Goal: Task Accomplishment & Management: Manage account settings

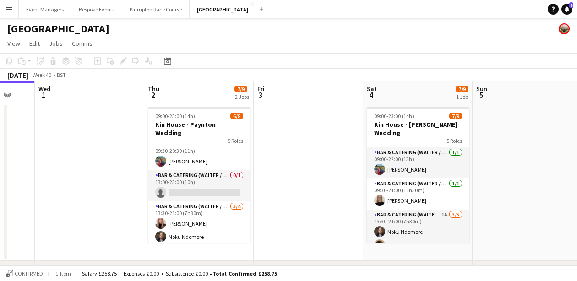
scroll to position [43, 0]
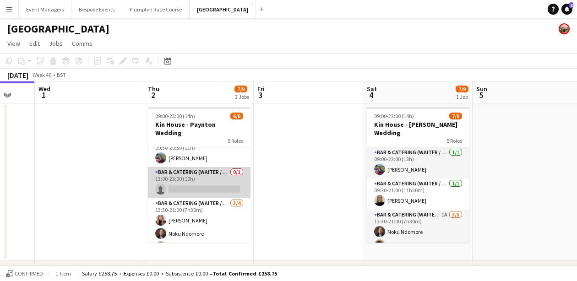
click at [206, 184] on app-card-role "Bar & Catering (Waiter / waitress) 0/1 13:00-23:00 (10h) single-neutral-actions" at bounding box center [199, 182] width 103 height 31
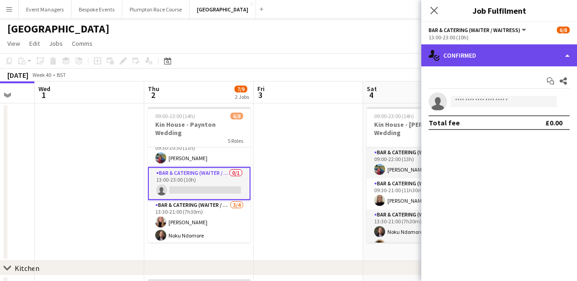
click at [512, 54] on div "single-neutral-actions-check-2 Confirmed" at bounding box center [499, 55] width 156 height 22
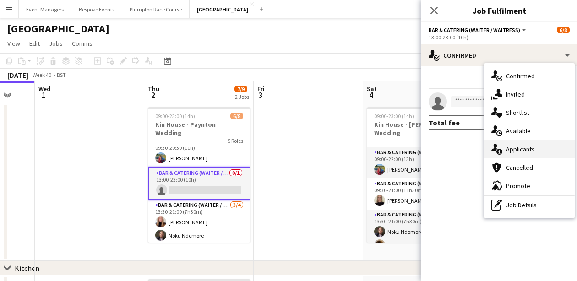
click at [542, 157] on div "single-neutral-actions-information Applicants" at bounding box center [529, 149] width 91 height 18
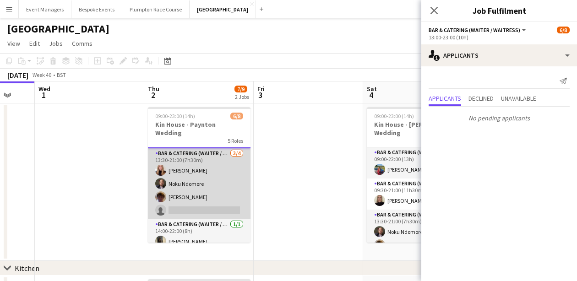
scroll to position [94, 0]
click at [205, 188] on app-card-role "Bar & Catering (Waiter / waitress) [DATE] 13:30-21:00 (7h30m) [PERSON_NAME] Nok…" at bounding box center [199, 184] width 103 height 71
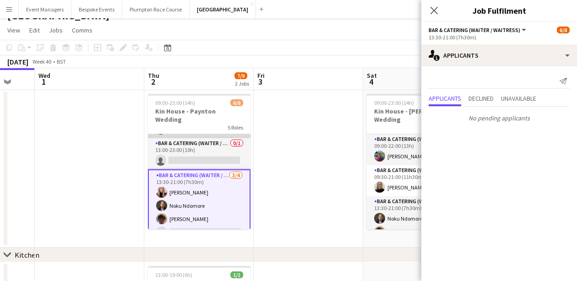
scroll to position [55, 0]
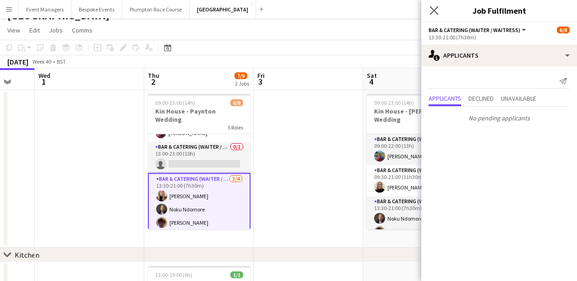
click at [440, 9] on app-icon "Close pop-in" at bounding box center [434, 10] width 13 height 13
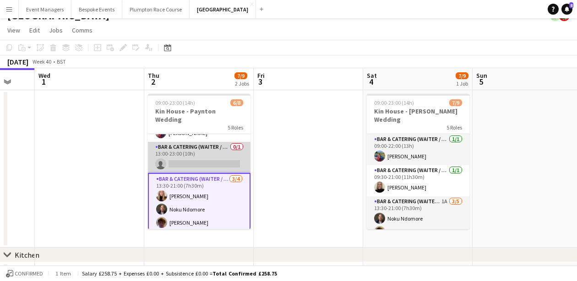
click at [219, 159] on app-card-role "Bar & Catering (Waiter / waitress) 0/1 13:00-23:00 (10h) single-neutral-actions" at bounding box center [199, 157] width 103 height 31
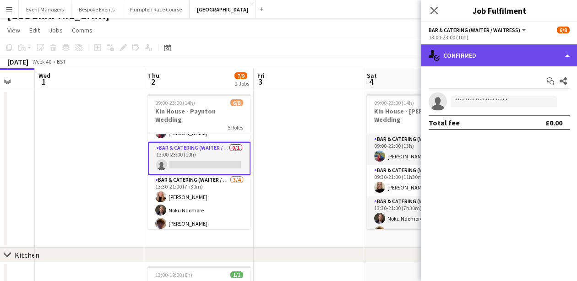
click at [484, 65] on div "single-neutral-actions-check-2 Confirmed" at bounding box center [499, 55] width 156 height 22
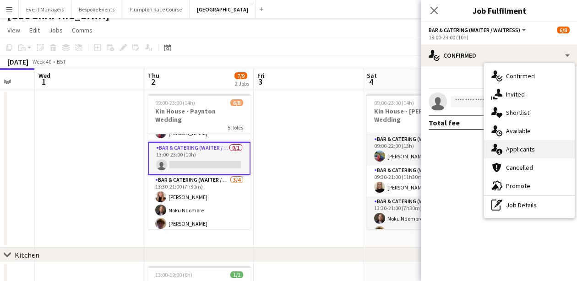
click at [525, 146] on span "Applicants" at bounding box center [520, 149] width 29 height 8
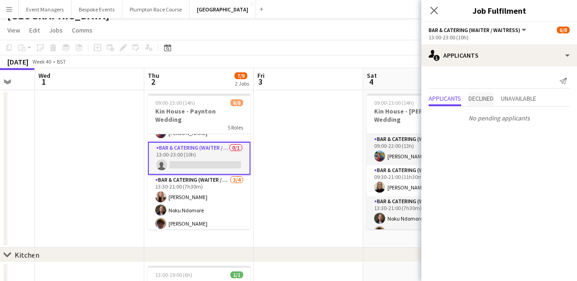
click at [492, 102] on span "Declined" at bounding box center [481, 98] width 25 height 6
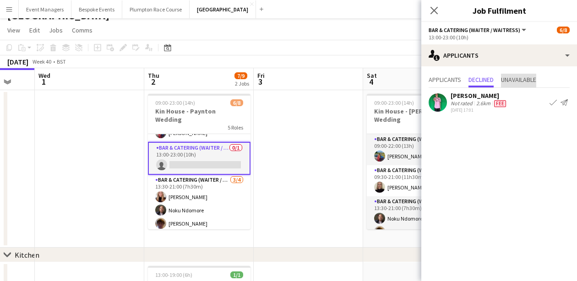
click at [525, 79] on span "Unavailable" at bounding box center [518, 80] width 35 height 6
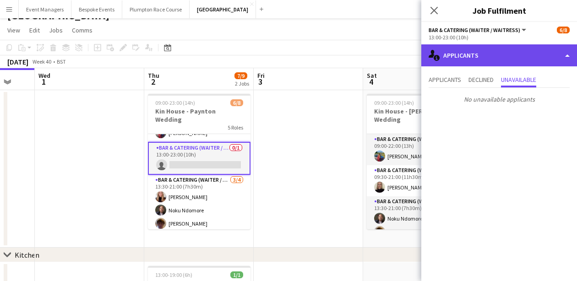
click at [481, 50] on div "single-neutral-actions-information Applicants" at bounding box center [499, 55] width 156 height 22
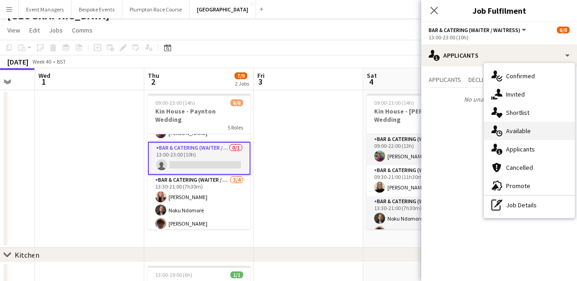
click at [535, 135] on div "single-neutral-actions-upload Available" at bounding box center [529, 131] width 91 height 18
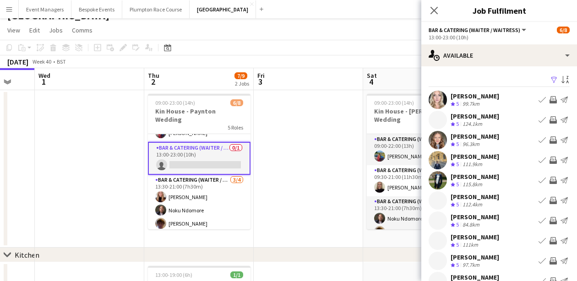
scroll to position [0, 0]
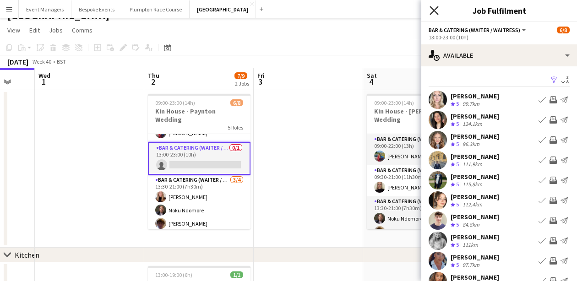
click at [437, 9] on icon "Close pop-in" at bounding box center [434, 10] width 9 height 9
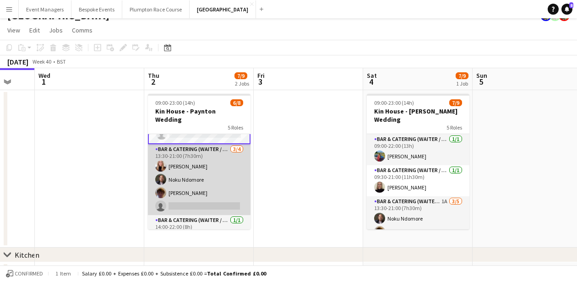
scroll to position [88, 0]
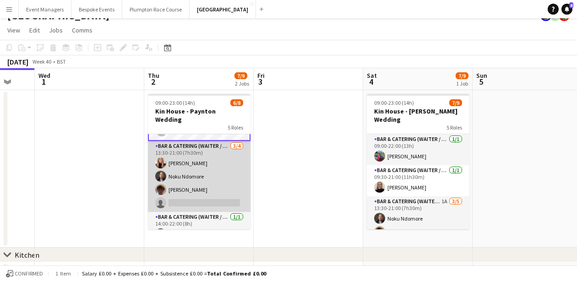
click at [191, 181] on app-card-role "Bar & Catering (Waiter / waitress) [DATE] 13:30-21:00 (7h30m) [PERSON_NAME] Nok…" at bounding box center [199, 176] width 103 height 71
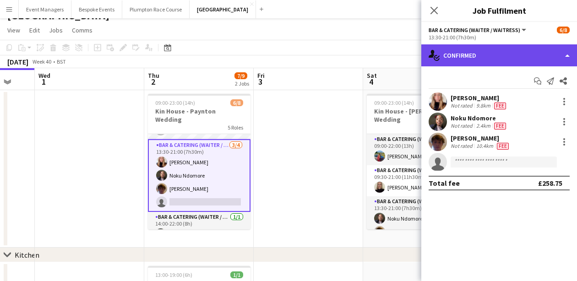
click at [491, 54] on div "single-neutral-actions-check-2 Confirmed" at bounding box center [499, 55] width 156 height 22
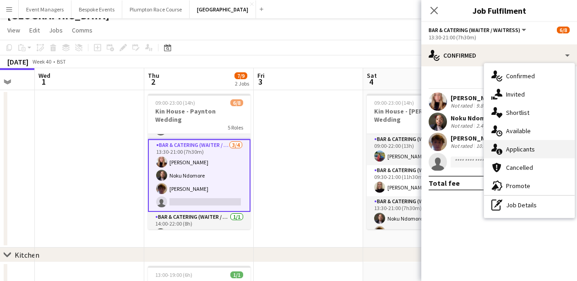
click at [529, 152] on span "Applicants" at bounding box center [520, 149] width 29 height 8
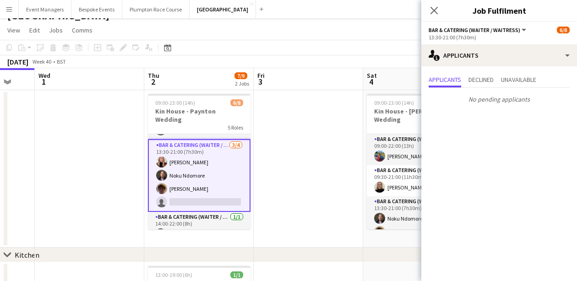
click at [513, 73] on div "Applicants Declined Unavailable No pending applicants" at bounding box center [499, 90] width 156 height 48
click at [524, 79] on span "Unavailable" at bounding box center [518, 80] width 35 height 6
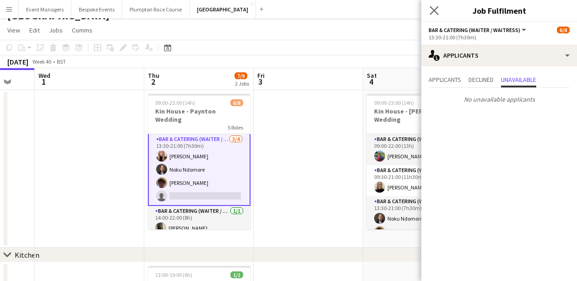
scroll to position [94, 0]
click at [438, 11] on icon "Close pop-in" at bounding box center [434, 10] width 9 height 9
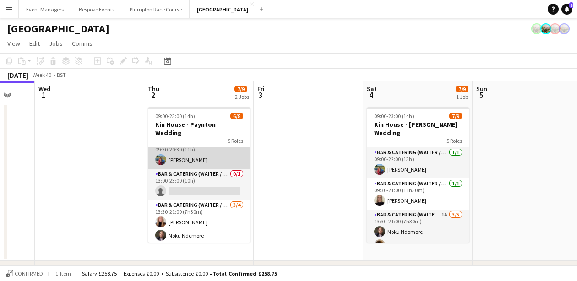
scroll to position [53, 0]
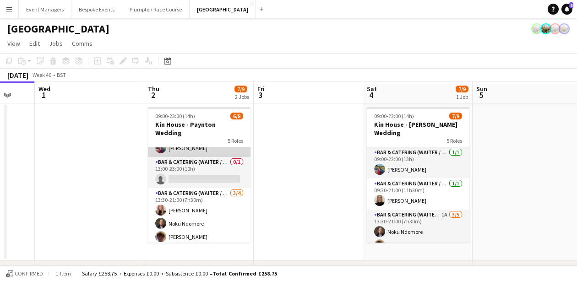
click at [193, 188] on app-card-role "Bar & Catering (Waiter / waitress) [DATE] 13:30-21:00 (7h30m) [PERSON_NAME] Nok…" at bounding box center [199, 223] width 103 height 71
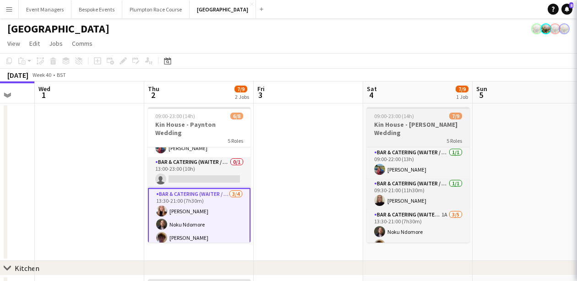
click at [190, 166] on app-card-role "Bar & Catering (Waiter / waitress) 0/1 13:00-23:00 (10h) single-neutral-actions" at bounding box center [199, 172] width 103 height 31
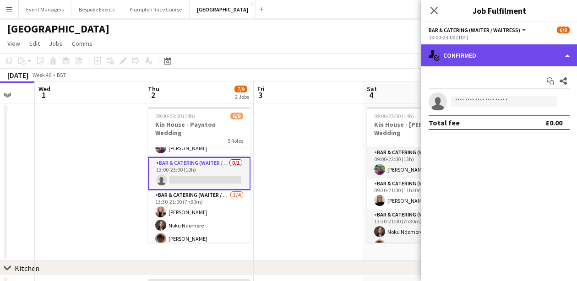
click at [483, 60] on div "single-neutral-actions-check-2 Confirmed" at bounding box center [499, 55] width 156 height 22
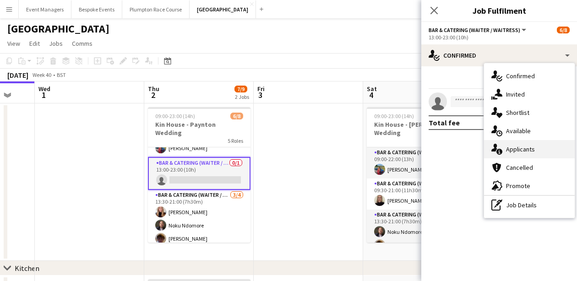
click at [525, 148] on span "Applicants" at bounding box center [520, 149] width 29 height 8
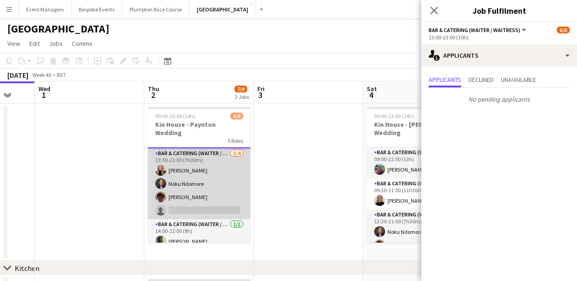
scroll to position [94, 0]
click at [197, 188] on app-card-role "Bar & Catering (Waiter / waitress) [DATE] 13:30-21:00 (7h30m) [PERSON_NAME] Nok…" at bounding box center [199, 184] width 103 height 71
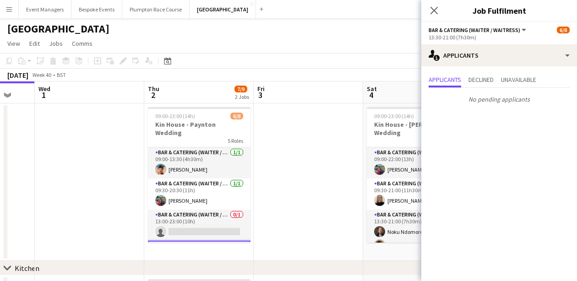
scroll to position [0, 0]
click at [433, 11] on icon at bounding box center [434, 10] width 9 height 9
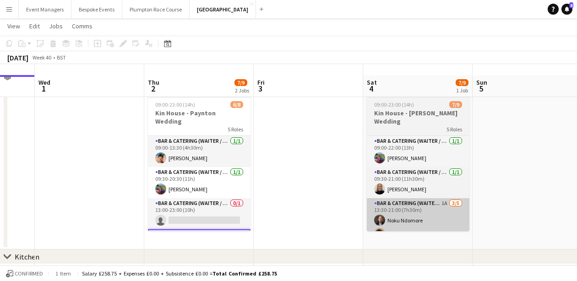
scroll to position [22, 0]
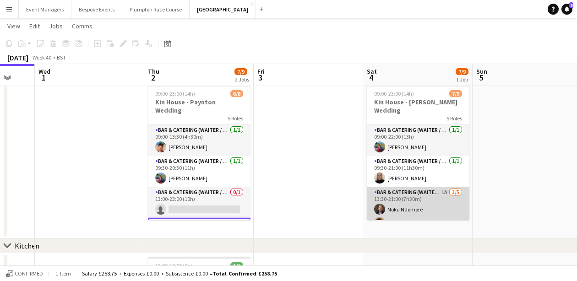
click at [411, 200] on app-card-role "Bar & Catering (Waiter / waitress) 1A [DATE] 13:30-21:00 (7h30m) Noku Ndomore […" at bounding box center [418, 229] width 103 height 84
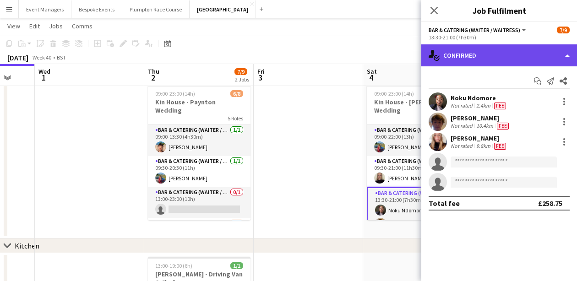
click at [486, 58] on div "single-neutral-actions-check-2 Confirmed" at bounding box center [499, 55] width 156 height 22
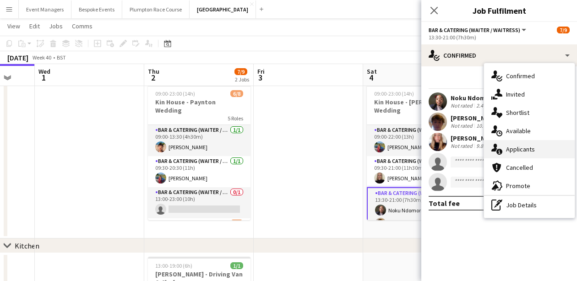
click at [527, 155] on div "single-neutral-actions-information Applicants" at bounding box center [529, 149] width 91 height 18
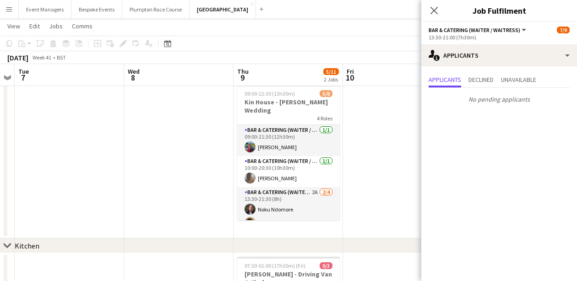
scroll to position [0, 438]
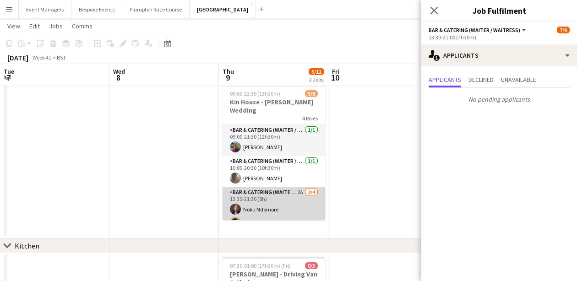
click at [276, 189] on app-card-role "Bar & Catering (Waiter / waitress) 2A [DATE] 13:30-21:30 (8h) Noku Ndomore [PER…" at bounding box center [274, 222] width 103 height 71
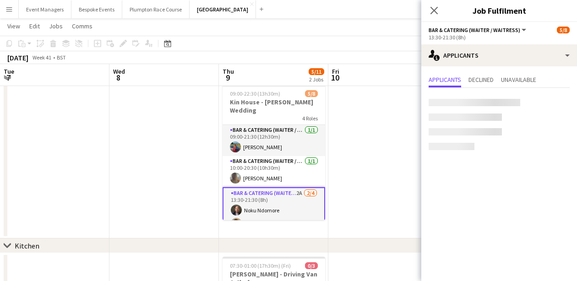
scroll to position [105, 0]
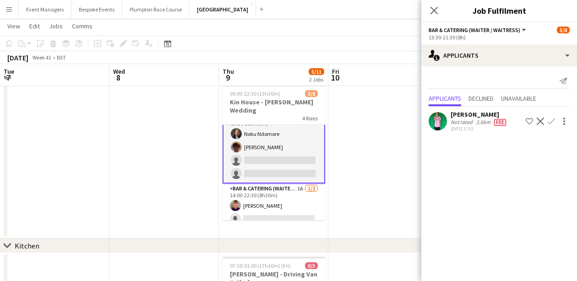
click at [276, 189] on app-card-role "Bar & Catering (Waiter / waitress) 1A [DATE] 14:00-22:30 (8h30m) [PERSON_NAME] …" at bounding box center [274, 206] width 103 height 44
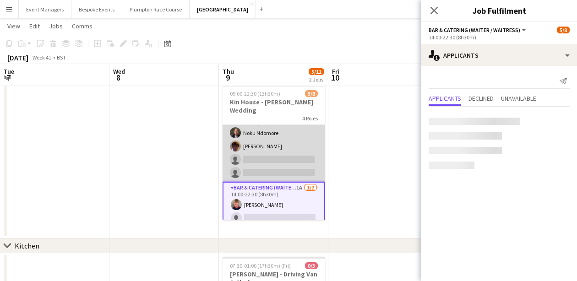
scroll to position [76, 0]
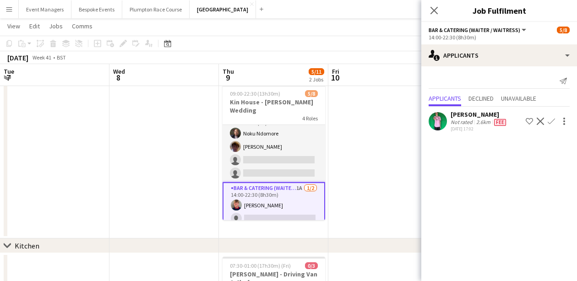
click at [541, 122] on app-icon "Decline" at bounding box center [540, 121] width 7 height 7
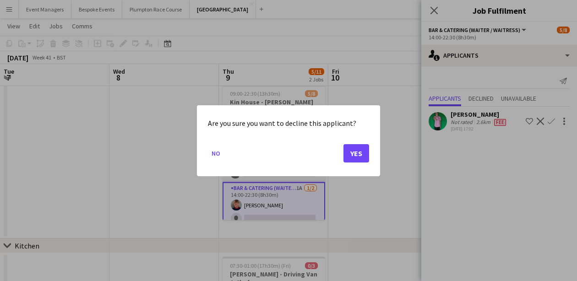
click at [352, 157] on button "Yes" at bounding box center [357, 153] width 26 height 18
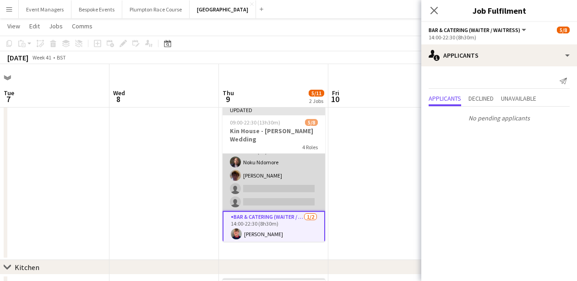
scroll to position [22, 0]
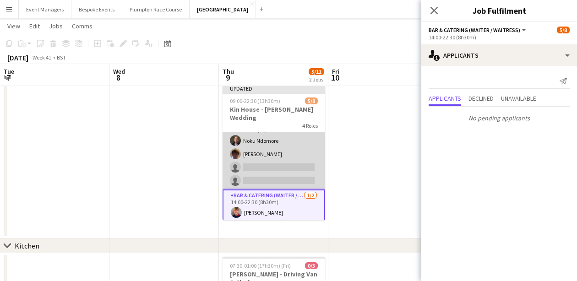
click at [285, 160] on app-card-role "Bar & Catering (Waiter / waitress) 2A [DATE] 13:30-21:30 (8h) Noku Ndomore [PER…" at bounding box center [274, 154] width 103 height 71
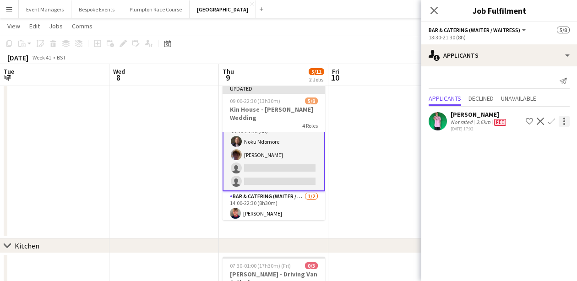
click at [565, 121] on div at bounding box center [565, 121] width 2 height 2
click at [460, 218] on div at bounding box center [288, 140] width 577 height 281
click at [542, 121] on app-icon "Decline" at bounding box center [540, 121] width 7 height 7
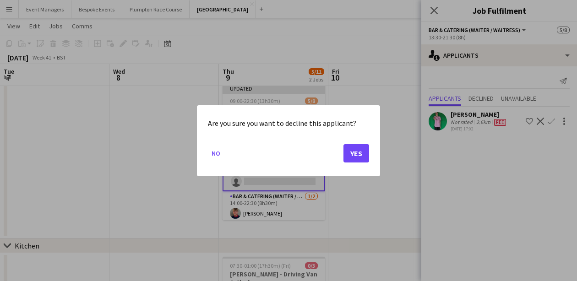
click at [353, 149] on button "Yes" at bounding box center [357, 153] width 26 height 18
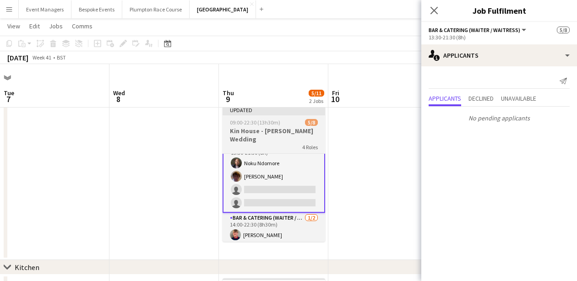
scroll to position [22, 0]
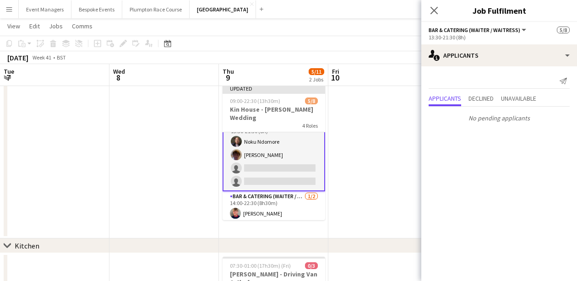
click at [278, 160] on app-card-role "Bar & Catering (Waiter / waitress) 1A [DATE] 13:30-21:30 (8h) Noku Ndomore [PER…" at bounding box center [274, 155] width 103 height 73
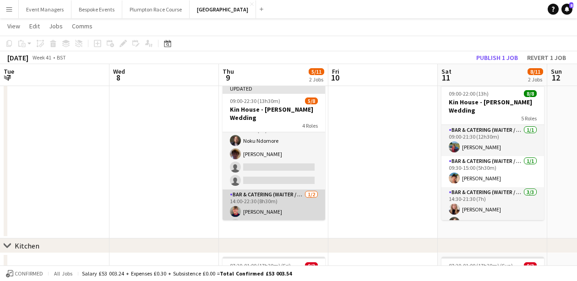
click at [281, 199] on app-card-role "Bar & Catering (Waiter / waitress) [DATE] 14:00-22:30 (8h30m) [PERSON_NAME] sin…" at bounding box center [274, 212] width 103 height 44
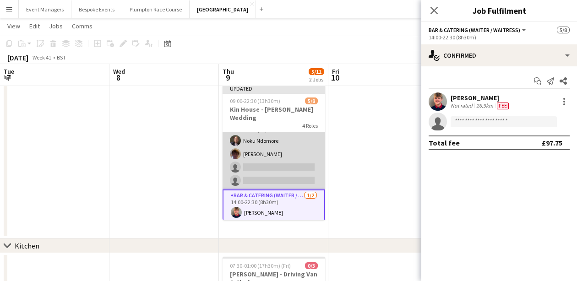
click at [280, 165] on app-card-role "Bar & Catering (Waiter / waitress) 1A [DATE] 13:30-21:30 (8h) Noku Ndomore [PER…" at bounding box center [274, 154] width 103 height 71
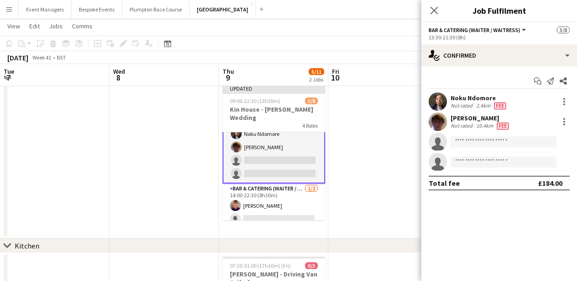
scroll to position [83, 0]
click at [434, 10] on icon at bounding box center [434, 10] width 9 height 9
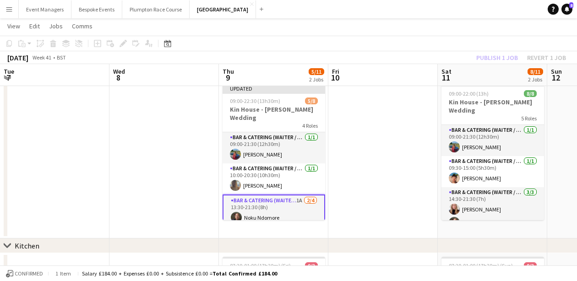
scroll to position [0, 0]
click at [492, 56] on div "Publish 1 job Revert 1 job" at bounding box center [521, 58] width 112 height 12
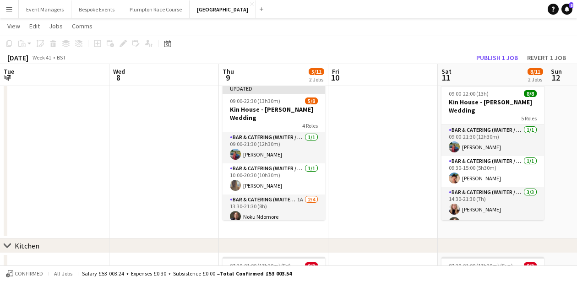
click at [492, 56] on button "Publish 1 job" at bounding box center [497, 58] width 49 height 12
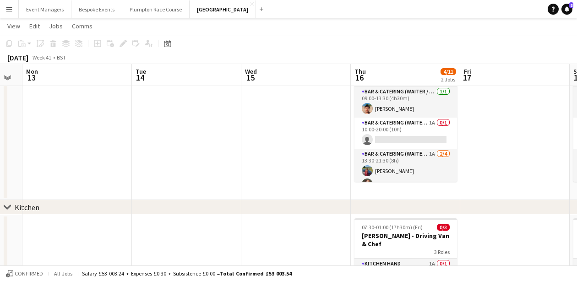
scroll to position [0, 437]
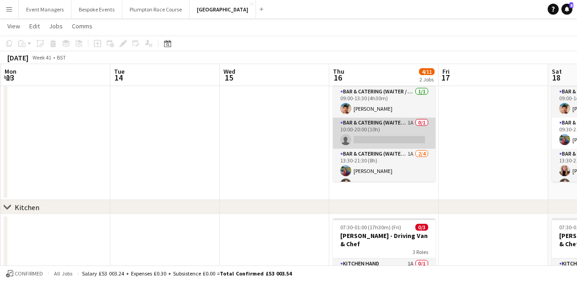
click at [378, 131] on app-card-role "Bar & Catering (Waiter / waitress) 1A 0/1 10:00-20:00 (10h) single-neutral-acti…" at bounding box center [384, 133] width 103 height 31
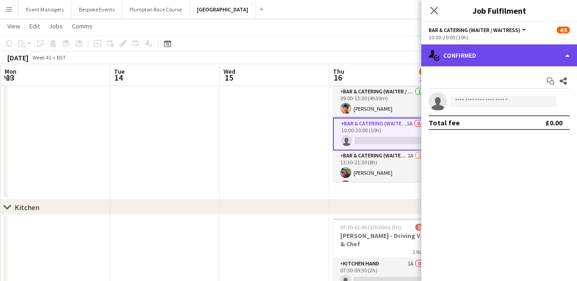
click at [496, 52] on div "single-neutral-actions-check-2 Confirmed" at bounding box center [499, 55] width 156 height 22
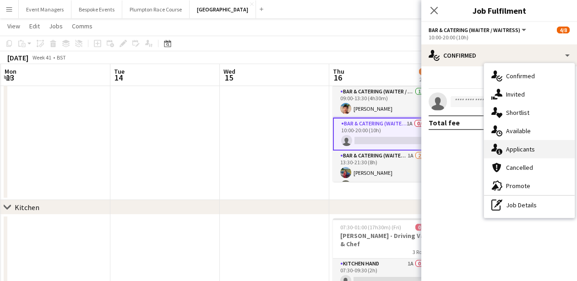
click at [527, 147] on span "Applicants" at bounding box center [520, 149] width 29 height 8
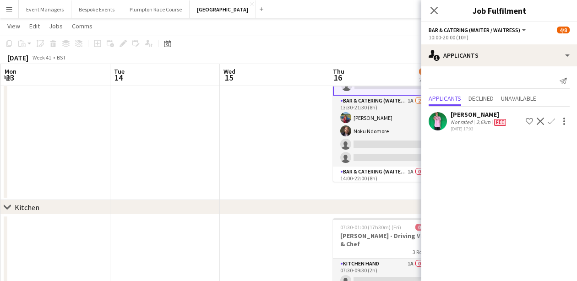
scroll to position [76, 0]
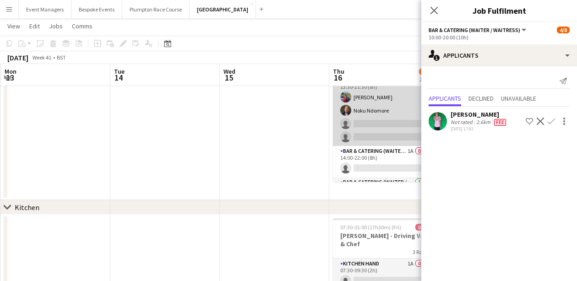
click at [355, 134] on app-card-role "Bar & Catering (Waiter / waitress) 1A [DATE] 13:30-21:30 (8h) [PERSON_NAME] Nok…" at bounding box center [384, 110] width 103 height 71
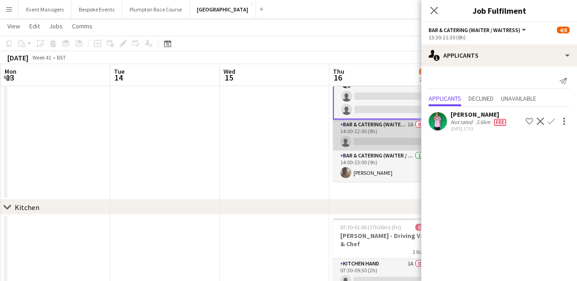
scroll to position [102, 0]
click at [372, 137] on app-card-role "Bar & Catering (Waiter / waitress) 1A 0/1 14:00-22:00 (8h) single-neutral-actio…" at bounding box center [384, 135] width 103 height 31
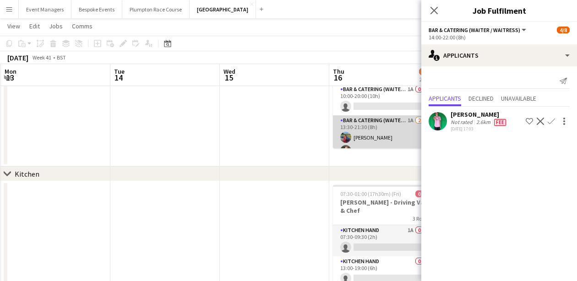
scroll to position [0, 0]
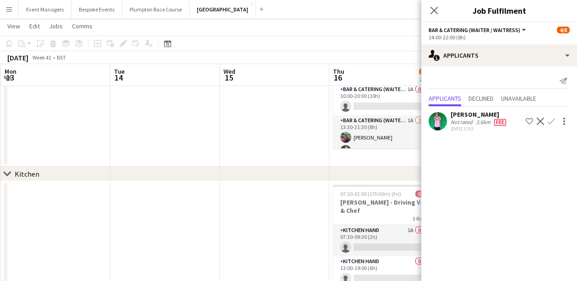
click at [542, 119] on app-icon "Decline" at bounding box center [540, 121] width 7 height 7
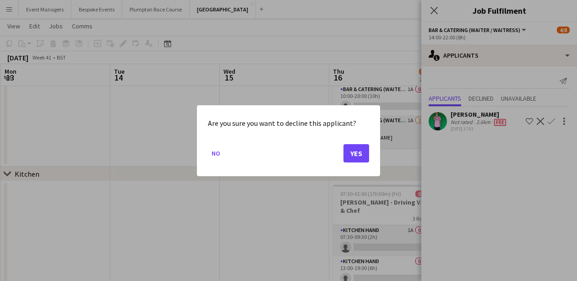
click at [354, 159] on button "Yes" at bounding box center [357, 153] width 26 height 18
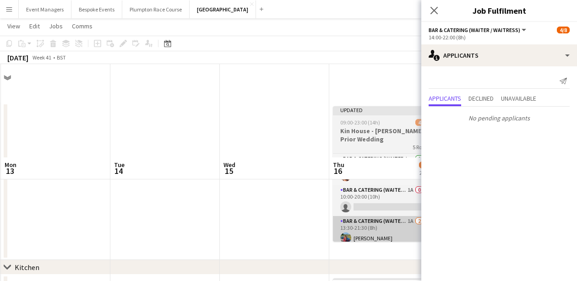
scroll to position [93, 0]
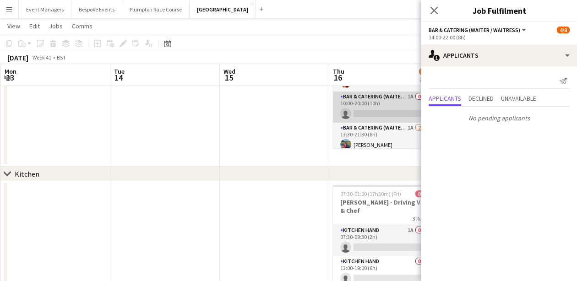
click at [378, 97] on app-card-role "Bar & Catering (Waiter / waitress) 1A 0/1 10:00-20:00 (10h) single-neutral-acti…" at bounding box center [384, 107] width 103 height 31
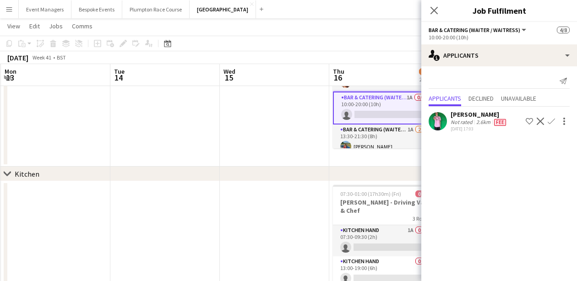
click at [540, 123] on app-icon "Decline" at bounding box center [540, 121] width 7 height 7
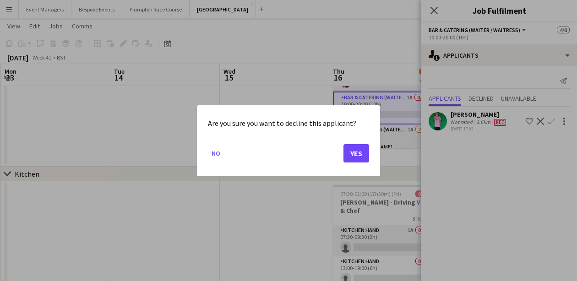
click at [356, 155] on button "Yes" at bounding box center [357, 153] width 26 height 18
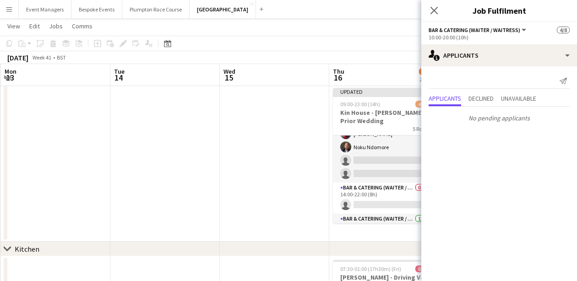
scroll to position [89, 0]
click at [376, 177] on app-card-role "Bar & Catering (Waiter / waitress) 1A [DATE] 13:30-21:30 (8h) [PERSON_NAME] Nok…" at bounding box center [384, 146] width 103 height 71
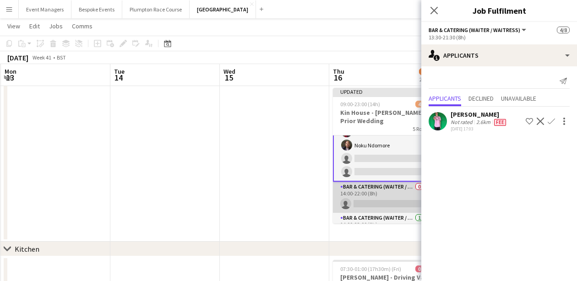
click at [379, 196] on app-card-role "Bar & Catering (Waiter / waitress) 0/1 14:00-22:00 (8h) single-neutral-actions" at bounding box center [384, 197] width 103 height 31
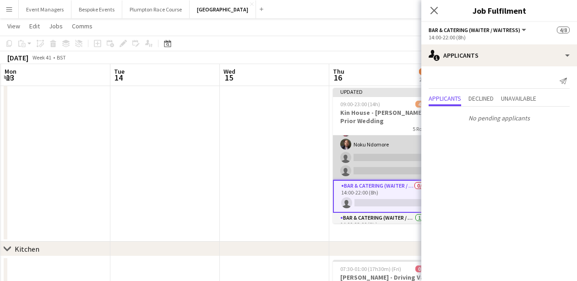
click at [378, 163] on app-card-role "Bar & Catering (Waiter / waitress) 1A [DATE] 13:30-21:30 (8h) [PERSON_NAME] Nok…" at bounding box center [384, 144] width 103 height 71
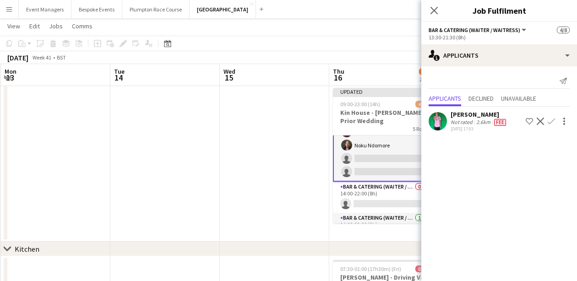
click at [539, 119] on app-icon "Decline" at bounding box center [540, 121] width 7 height 7
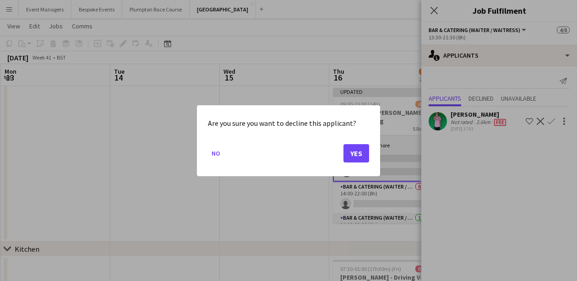
click at [357, 155] on button "Yes" at bounding box center [357, 153] width 26 height 18
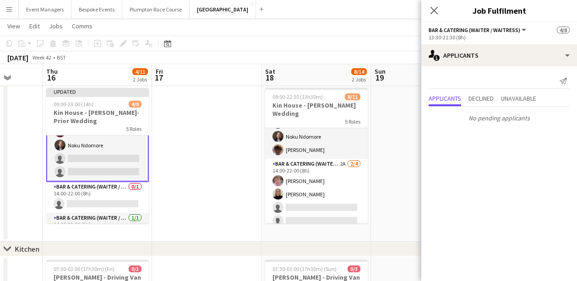
scroll to position [111, 0]
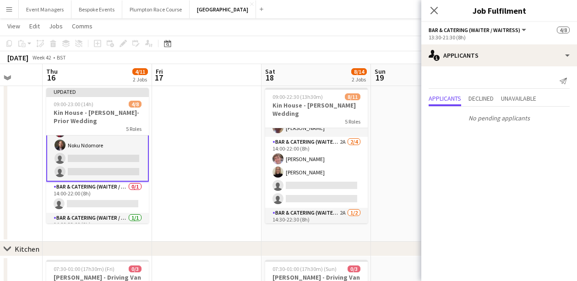
click at [308, 182] on app-card-role "Bar & Catering (Waiter / waitress) 2A [DATE] 14:00-22:00 (8h) [PERSON_NAME] [PE…" at bounding box center [316, 172] width 103 height 71
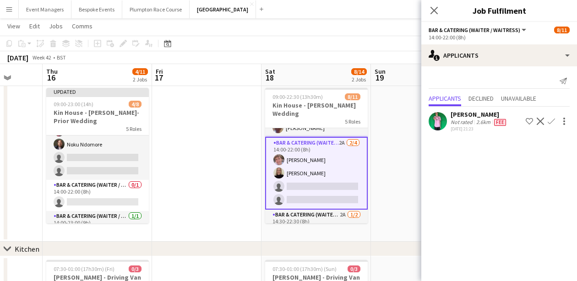
click at [541, 121] on app-icon "Decline" at bounding box center [540, 121] width 7 height 7
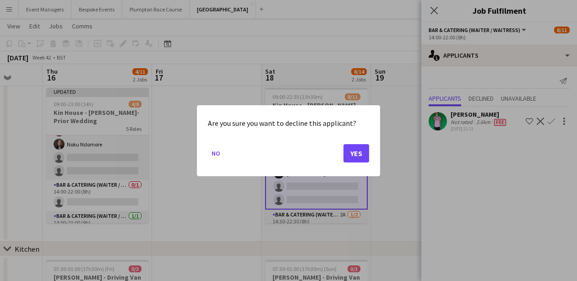
click at [362, 154] on button "Yes" at bounding box center [357, 153] width 26 height 18
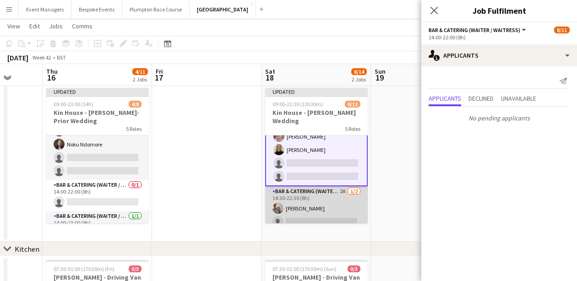
scroll to position [141, 0]
click at [312, 199] on app-card-role "Bar & Catering (Waiter / waitress) 2A [DATE] 14:30-22:30 (8h) [PERSON_NAME] sin…" at bounding box center [316, 209] width 103 height 44
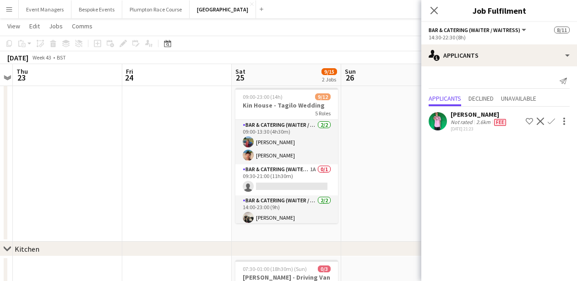
scroll to position [0, 294]
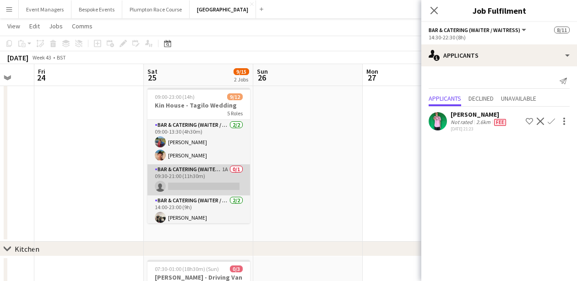
click at [209, 177] on app-card-role "Bar & Catering (Waiter / waitress) 1A 0/1 09:30-21:00 (11h30m) single-neutral-a…" at bounding box center [199, 179] width 103 height 31
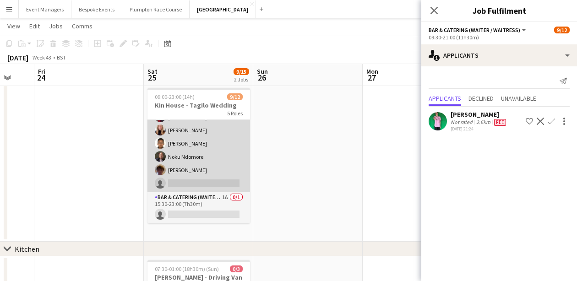
click at [209, 176] on app-card-role "Bar & Catering (Waiter / waitress) 1I [DATE] 15:00-22:30 (7h30m) [PERSON_NAME] …" at bounding box center [199, 144] width 103 height 98
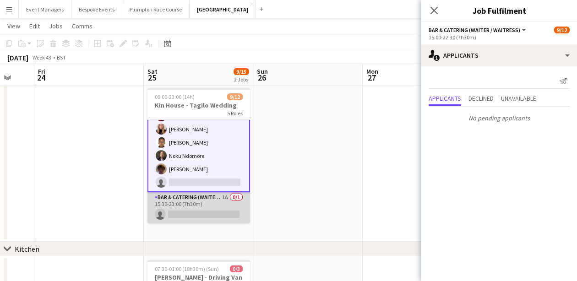
click at [210, 215] on app-card-role "Bar & Catering (Waiter / waitress) 1A 0/1 15:30-23:00 (7h30m) single-neutral-ac…" at bounding box center [199, 207] width 103 height 31
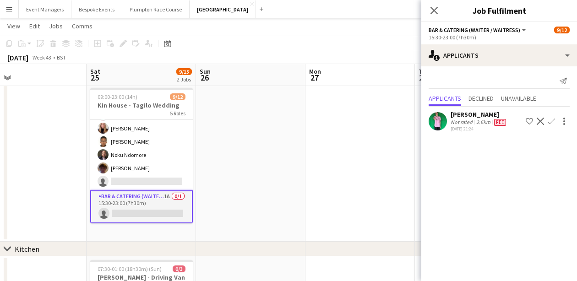
scroll to position [0, 337]
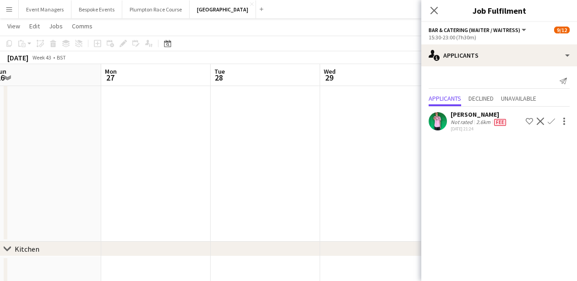
click at [540, 116] on button "Decline" at bounding box center [540, 121] width 11 height 11
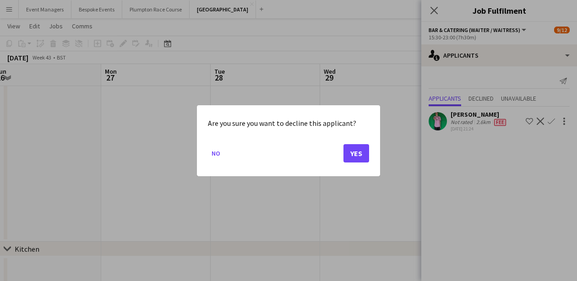
click at [365, 158] on button "Yes" at bounding box center [357, 153] width 26 height 18
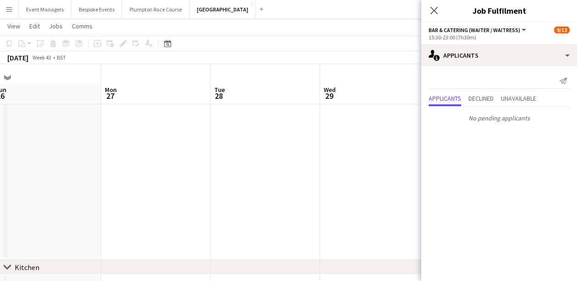
scroll to position [18, 0]
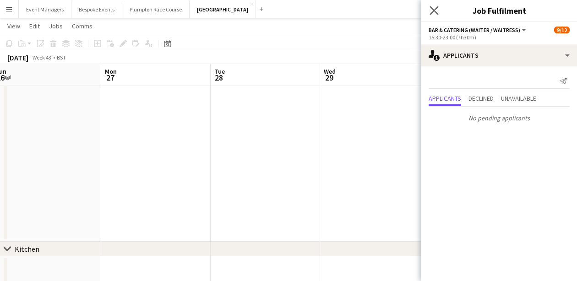
click at [438, 5] on app-icon "Close pop-in" at bounding box center [434, 10] width 13 height 13
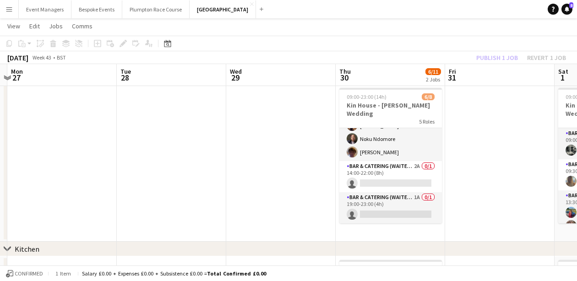
scroll to position [100, 0]
click at [404, 172] on app-card-role "Bar & Catering (Waiter / waitress) 2A 0/1 14:00-22:00 (8h) single-neutral-actio…" at bounding box center [390, 176] width 103 height 31
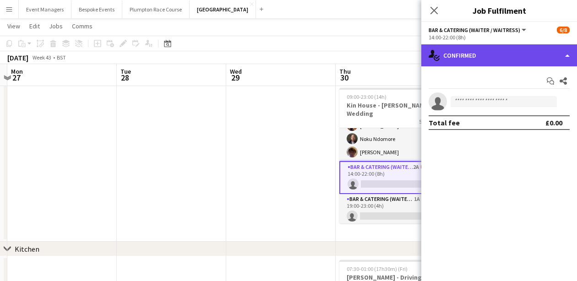
click at [481, 57] on div "single-neutral-actions-check-2 Confirmed" at bounding box center [499, 55] width 156 height 22
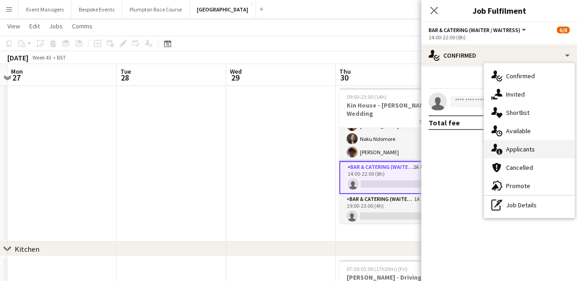
click at [519, 144] on div "single-neutral-actions-information Applicants" at bounding box center [529, 149] width 91 height 18
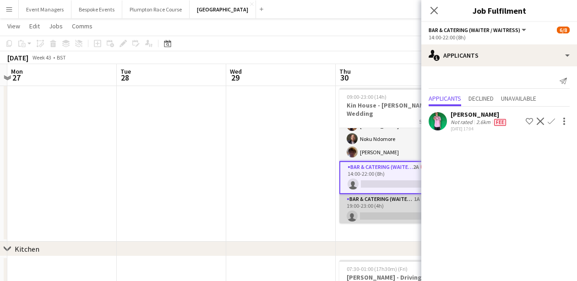
click at [384, 207] on app-card-role "Bar & Catering (Waiter / waitress) 1A 0/1 19:00-23:00 (4h) single-neutral-actio…" at bounding box center [390, 209] width 103 height 31
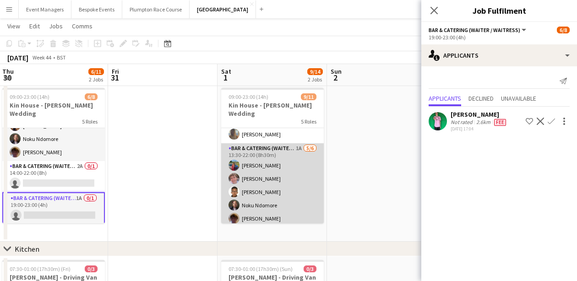
scroll to position [51, 0]
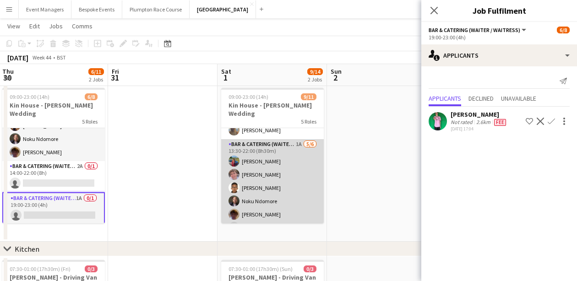
click at [260, 185] on app-card-role "Bar & Catering (Waiter / waitress) 1A [DATE] 13:30-22:00 (8h30m) [PERSON_NAME] …" at bounding box center [272, 188] width 103 height 98
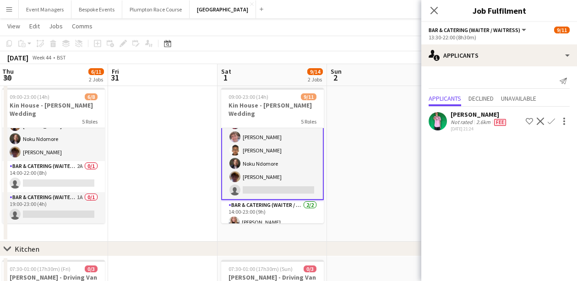
scroll to position [93, 0]
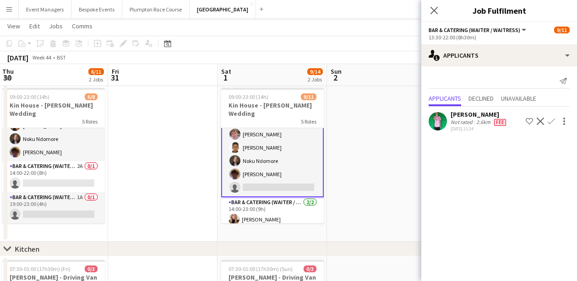
click at [544, 119] on app-icon "Decline" at bounding box center [540, 121] width 7 height 7
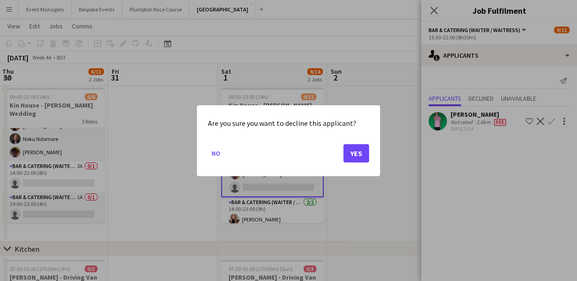
scroll to position [0, 0]
click at [354, 163] on mat-dialog-actions "No Yes" at bounding box center [288, 156] width 161 height 39
click at [358, 151] on button "Yes" at bounding box center [357, 153] width 26 height 18
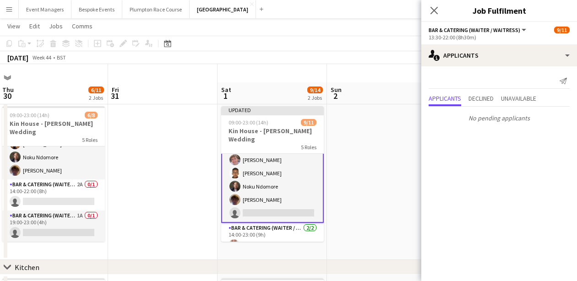
scroll to position [18, 0]
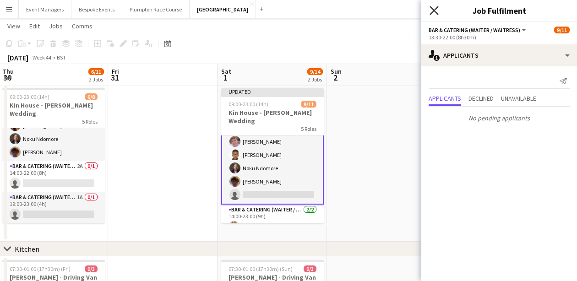
click at [432, 10] on icon "Close pop-in" at bounding box center [434, 10] width 9 height 9
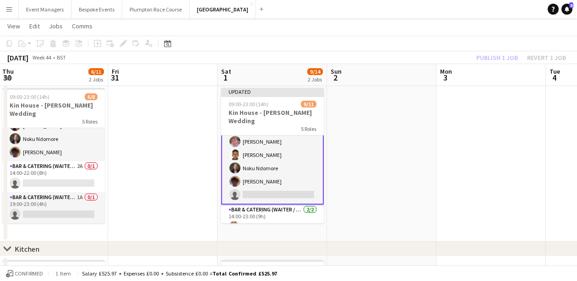
click at [502, 60] on div "Publish 1 job Revert 1 job" at bounding box center [521, 58] width 112 height 12
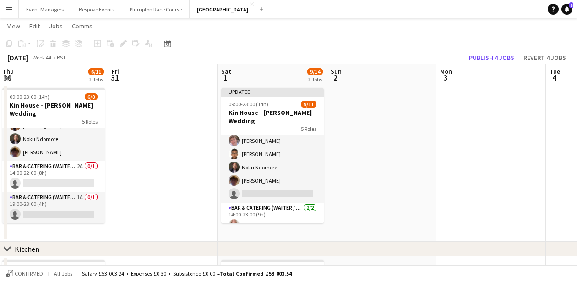
click at [502, 60] on button "Publish 4 jobs" at bounding box center [491, 58] width 53 height 12
